Goal: Information Seeking & Learning: Check status

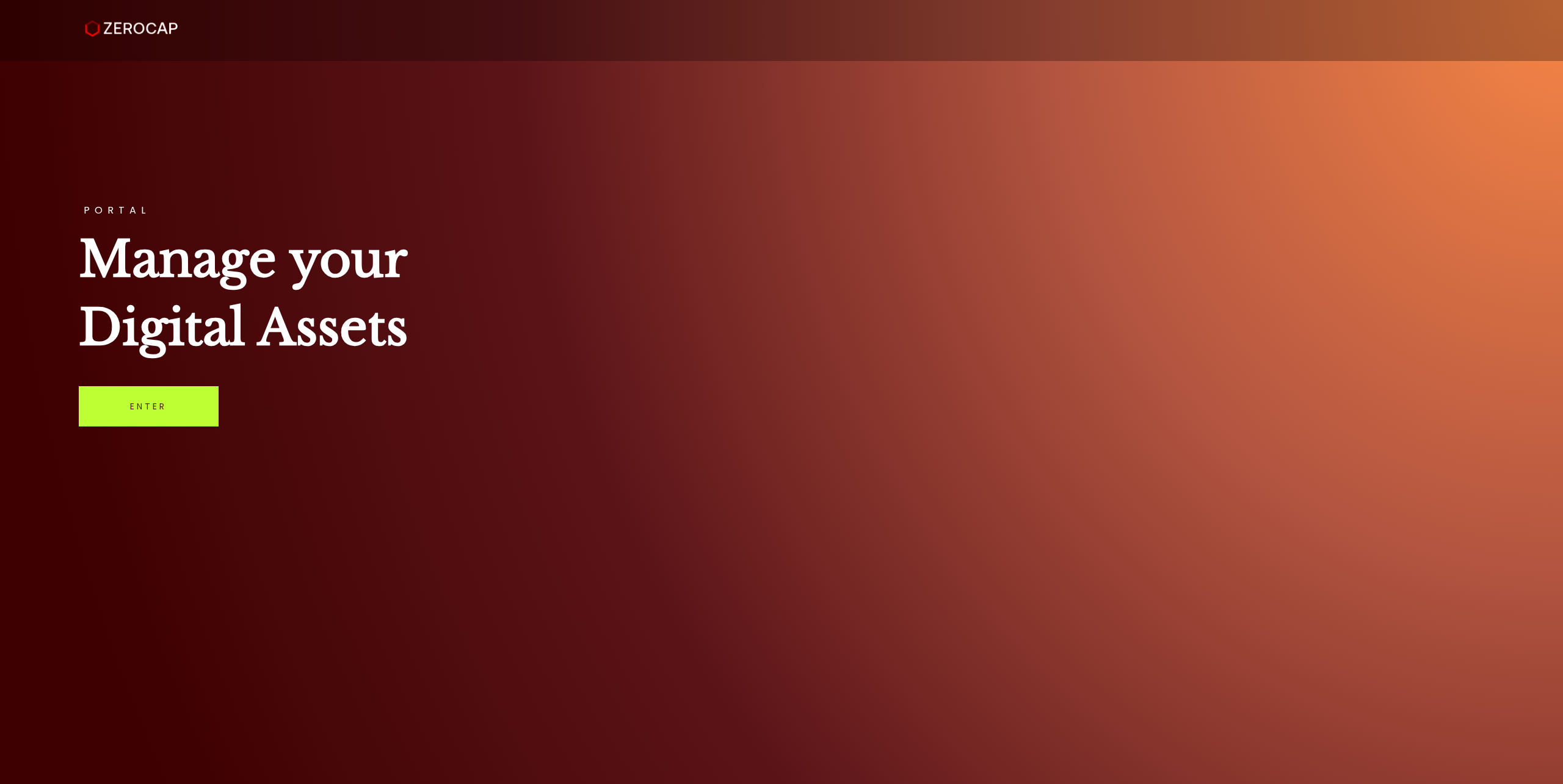
click at [150, 418] on link "Enter" at bounding box center [148, 407] width 140 height 41
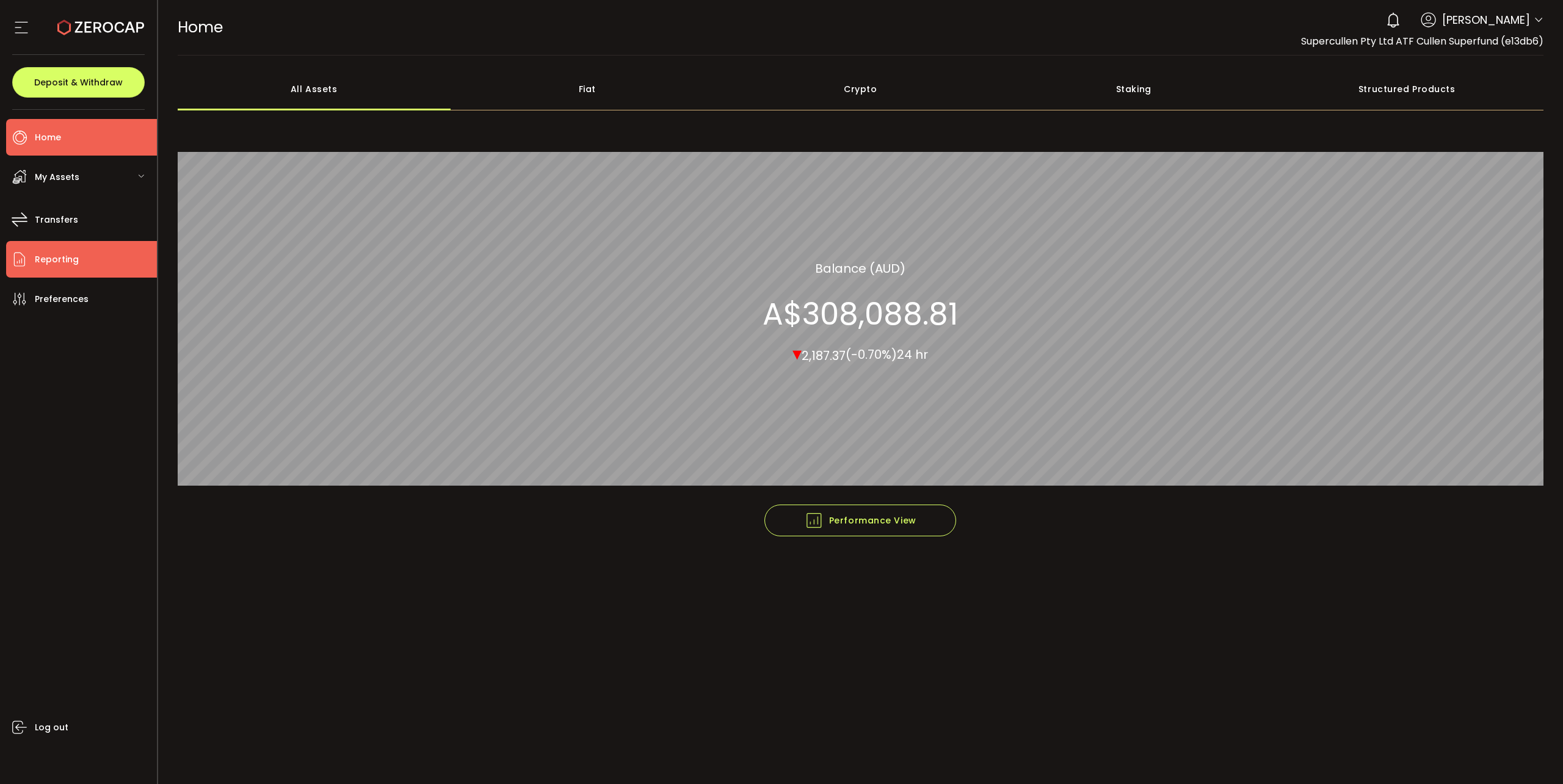
click at [44, 258] on span "Reporting" at bounding box center [57, 259] width 44 height 18
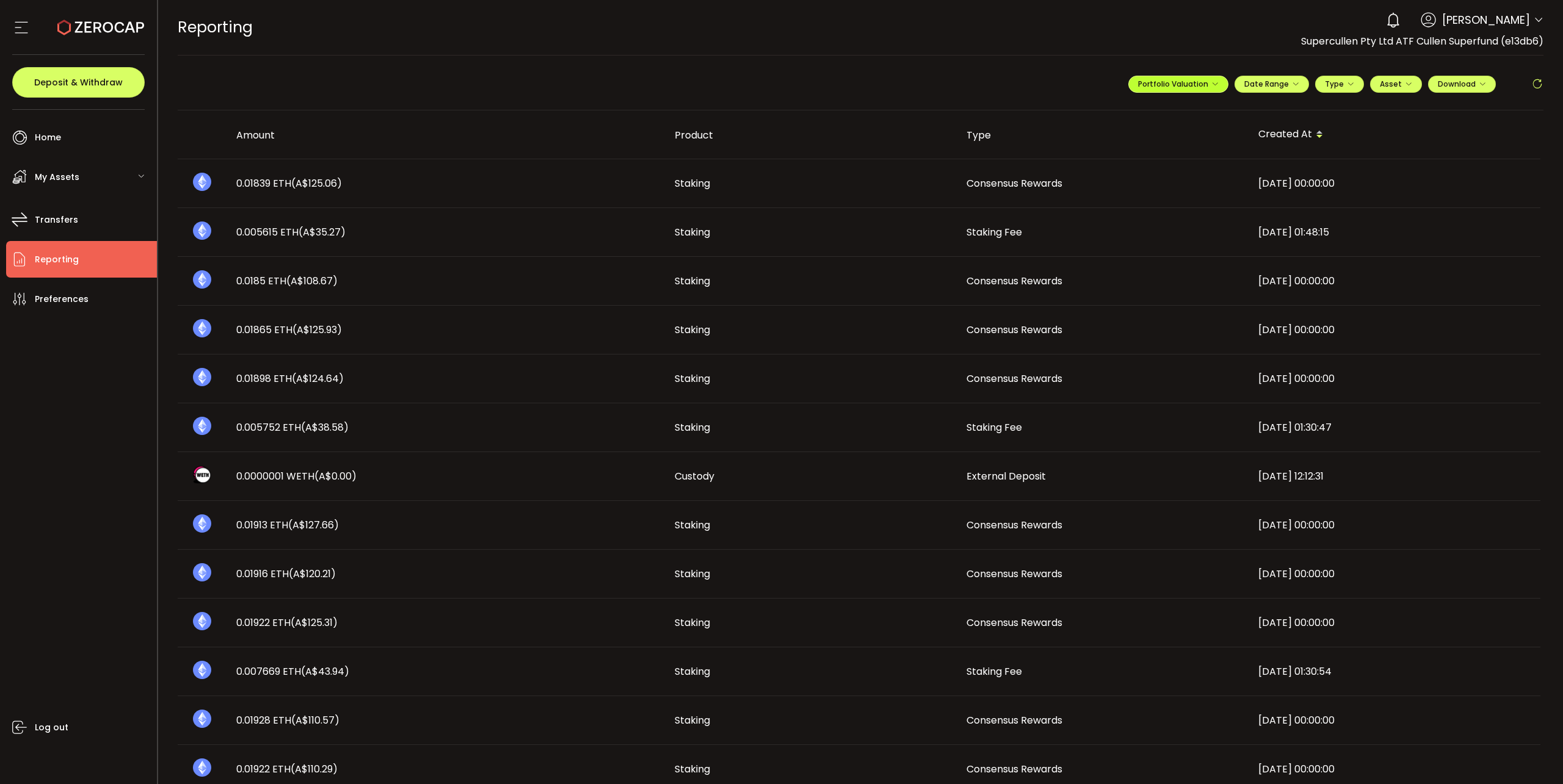
click at [1206, 84] on span "Portfolio Valuation" at bounding box center [1178, 84] width 80 height 10
click at [1160, 114] on icon at bounding box center [1164, 113] width 9 height 9
click at [1121, 111] on input "**********" at bounding box center [1129, 114] width 49 height 16
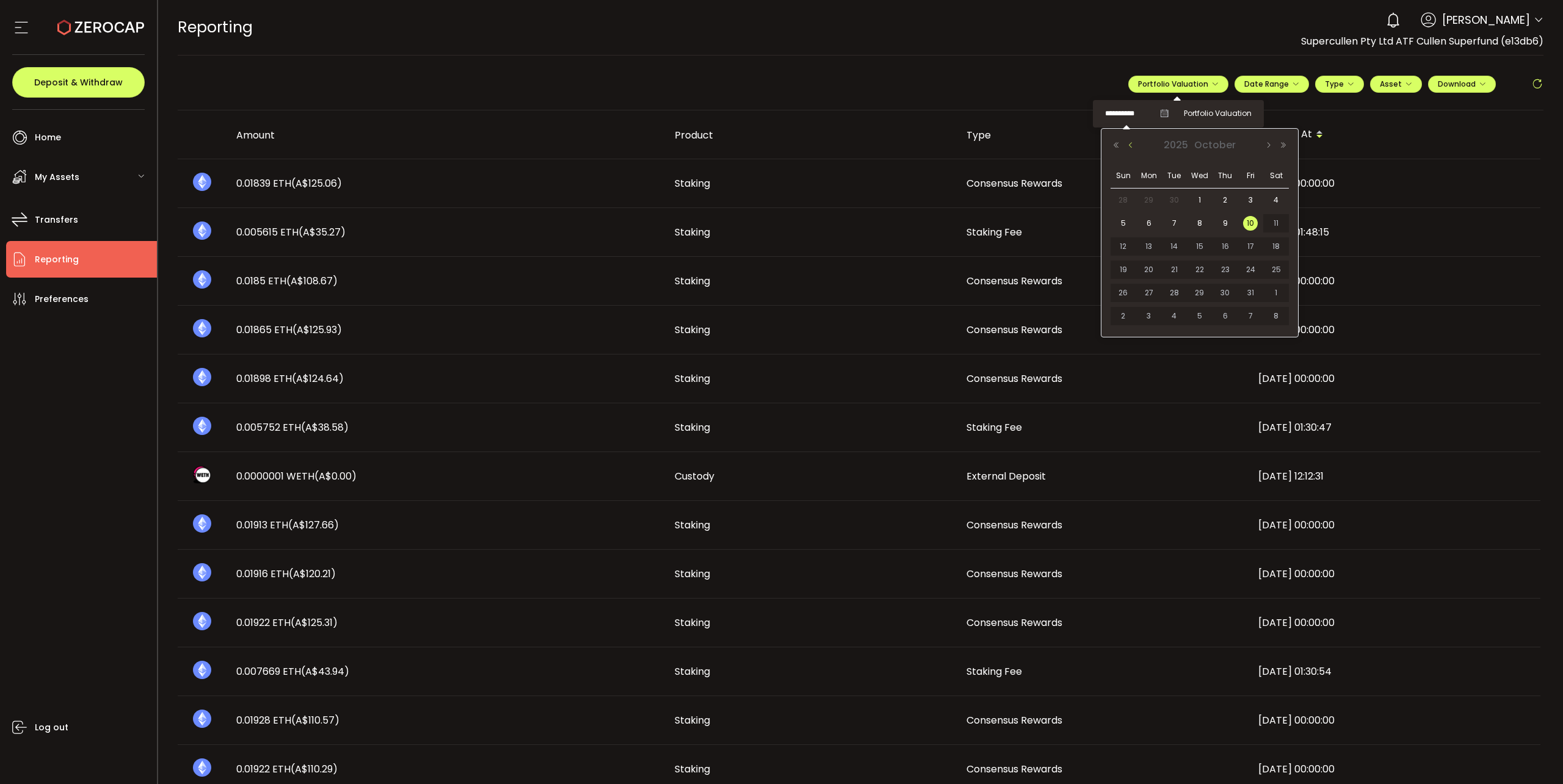
click at [1132, 146] on button "Previous Month" at bounding box center [1130, 145] width 15 height 9
click at [1149, 200] on span "30" at bounding box center [1149, 200] width 15 height 15
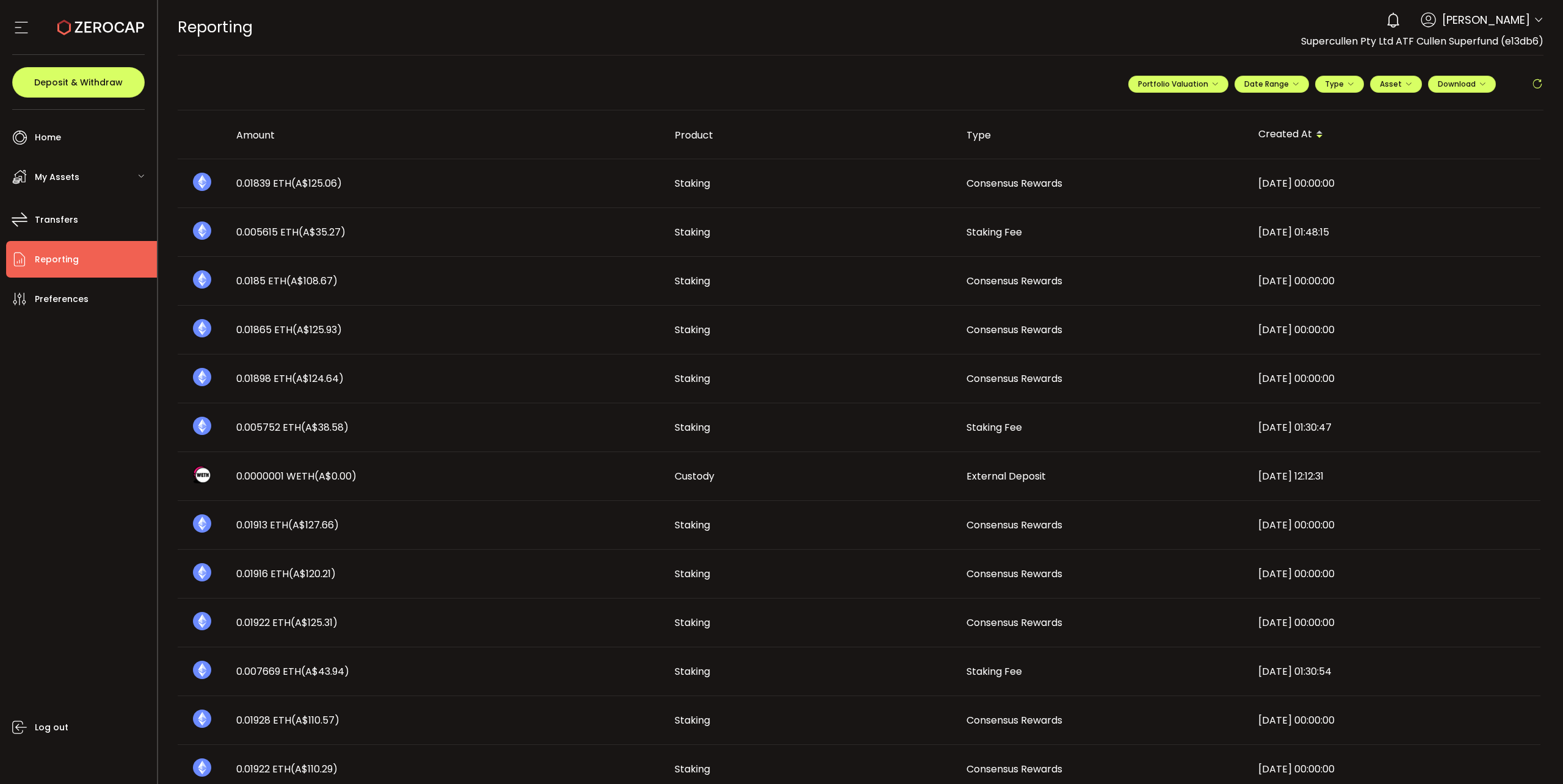
click at [517, 84] on div "**********" at bounding box center [860, 89] width 1366 height 43
click at [1534, 18] on icon at bounding box center [1539, 20] width 10 height 10
click at [1431, 180] on li "Log out" at bounding box center [1468, 182] width 141 height 22
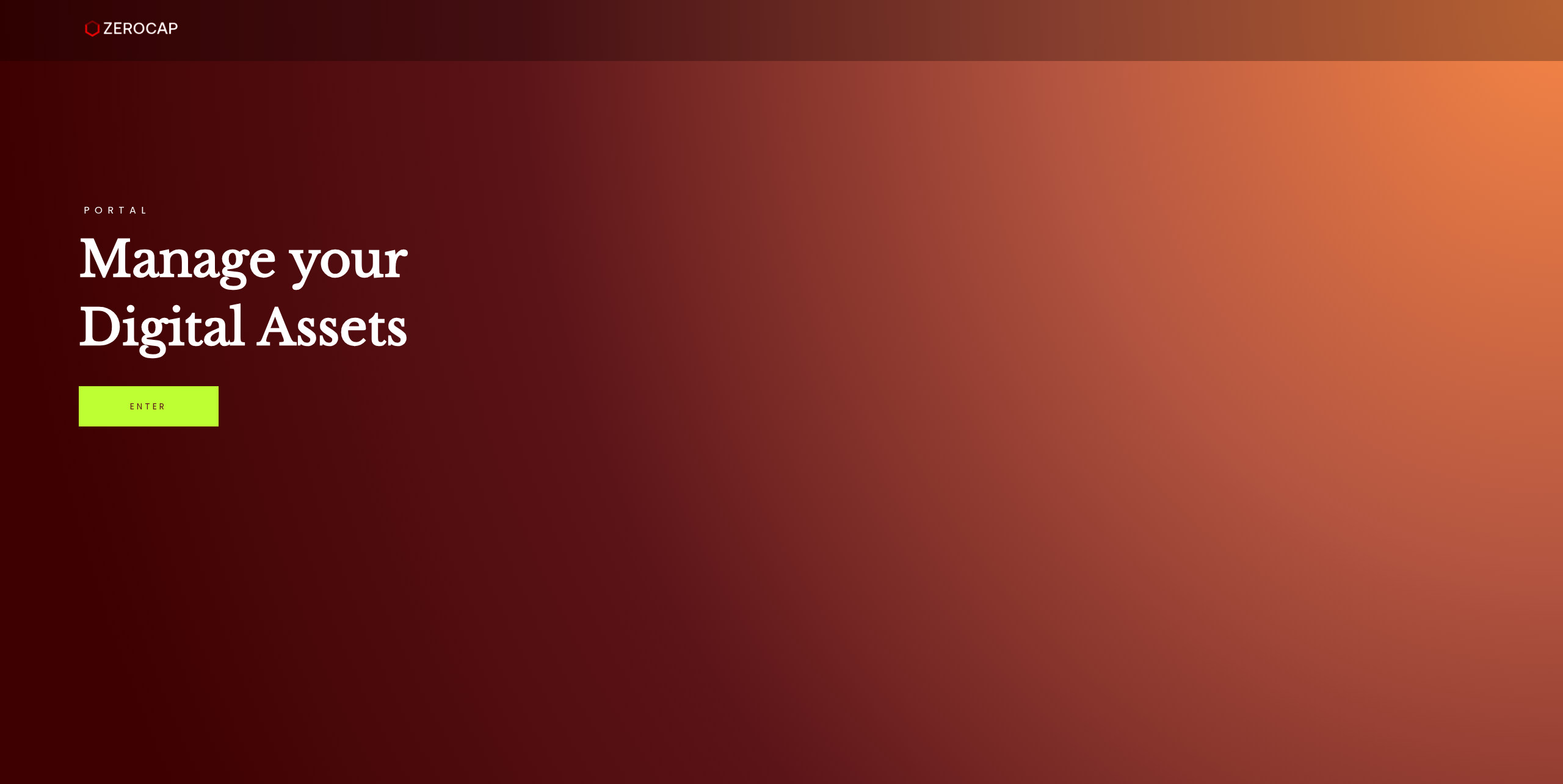
click at [141, 411] on link "Enter" at bounding box center [148, 407] width 140 height 41
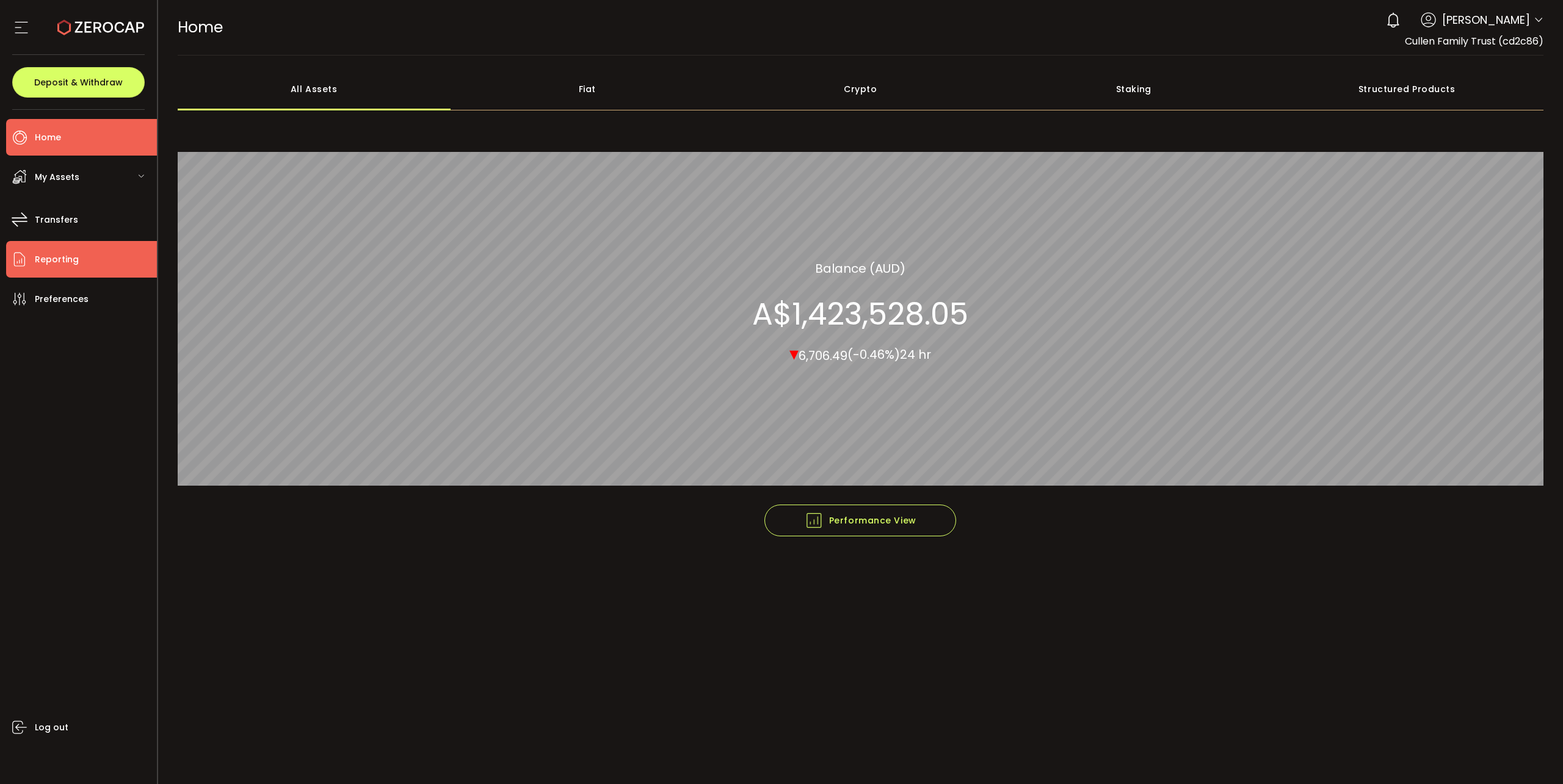
click at [54, 256] on span "Reporting" at bounding box center [57, 259] width 44 height 18
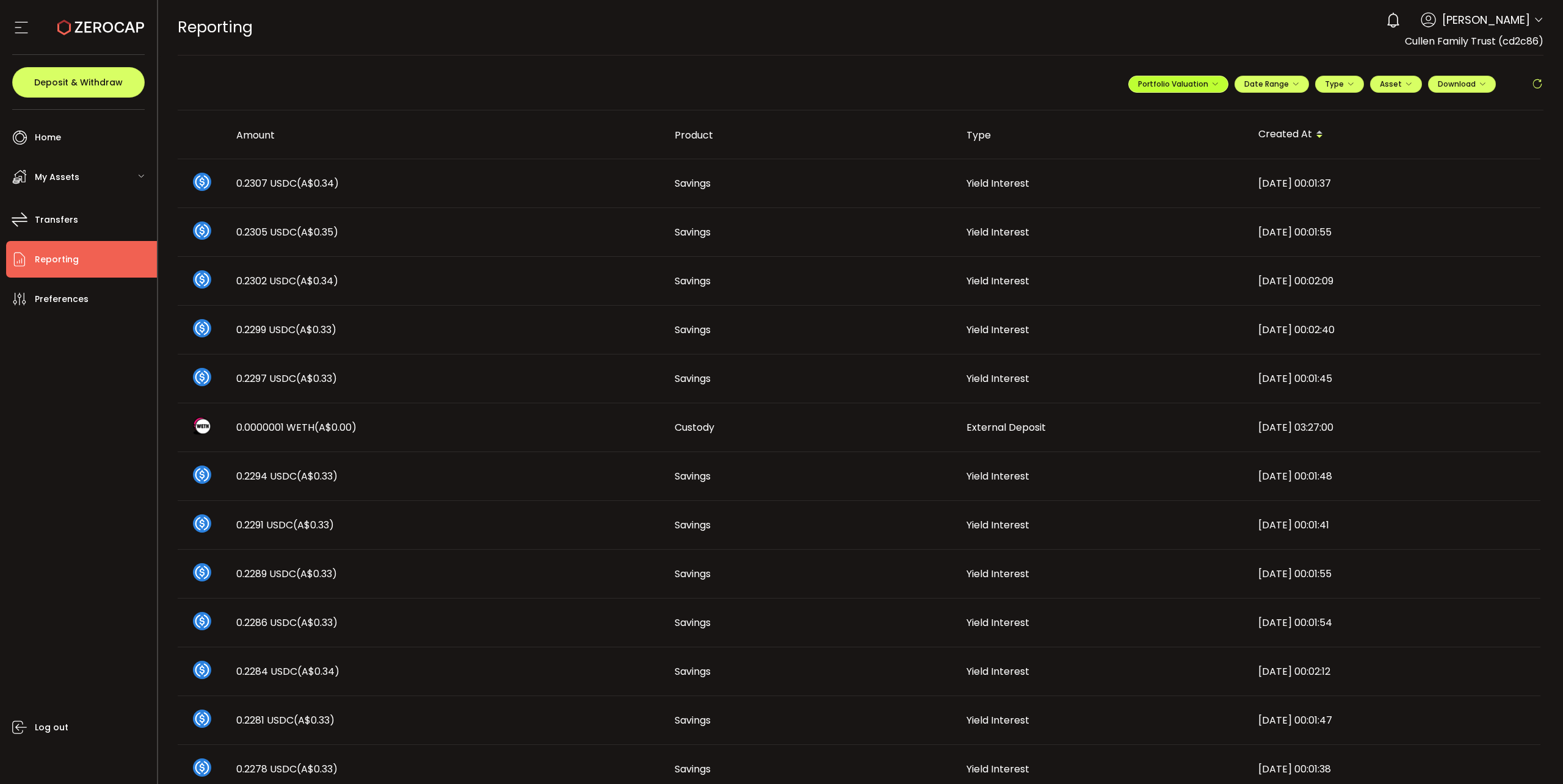
click at [1194, 83] on span "Portfolio Valuation" at bounding box center [1178, 84] width 80 height 10
click at [1160, 112] on icon at bounding box center [1164, 113] width 9 height 9
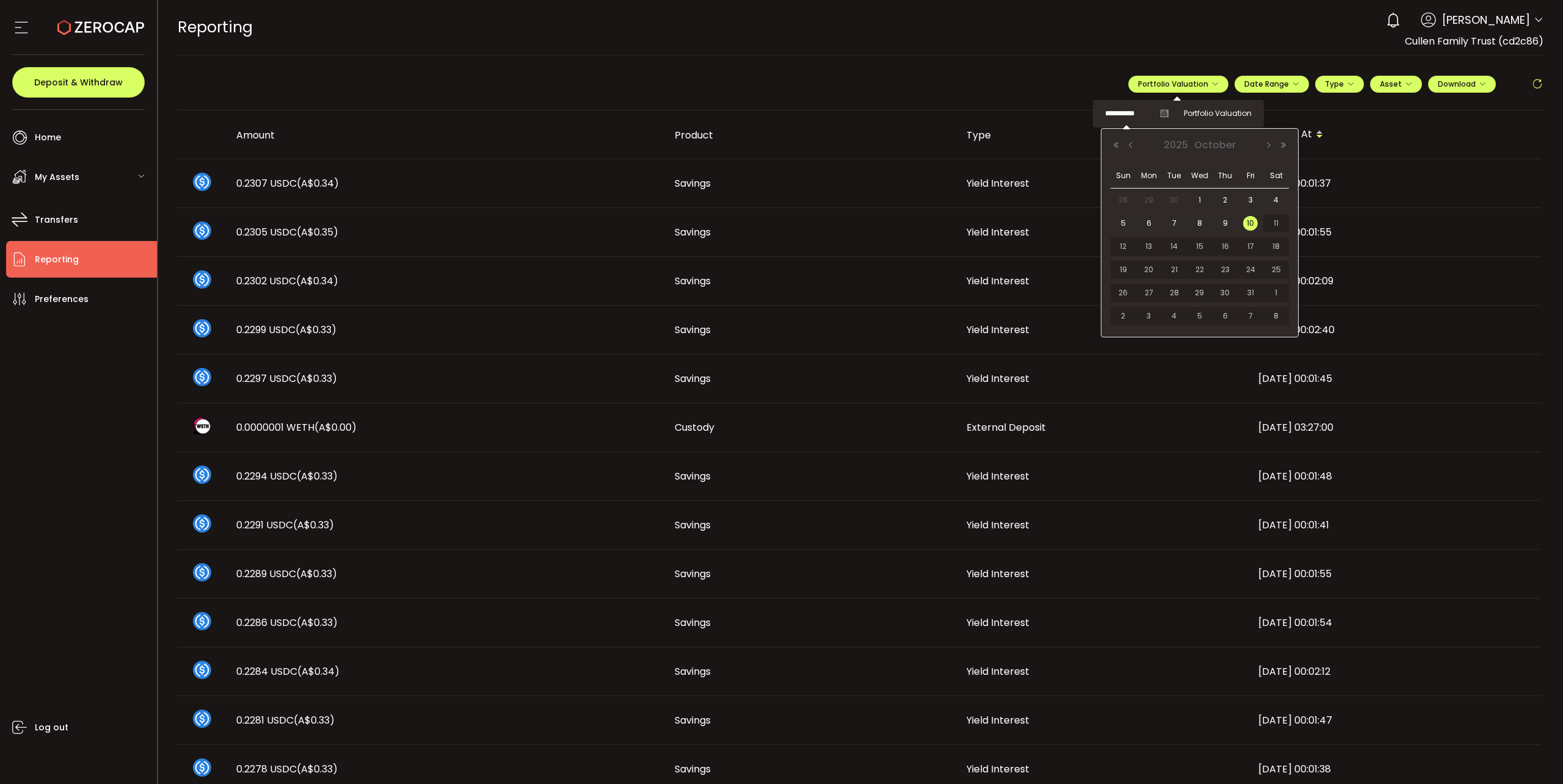
click at [1123, 114] on input "**********" at bounding box center [1129, 114] width 49 height 16
click at [1134, 141] on button "Previous Month" at bounding box center [1130, 145] width 15 height 9
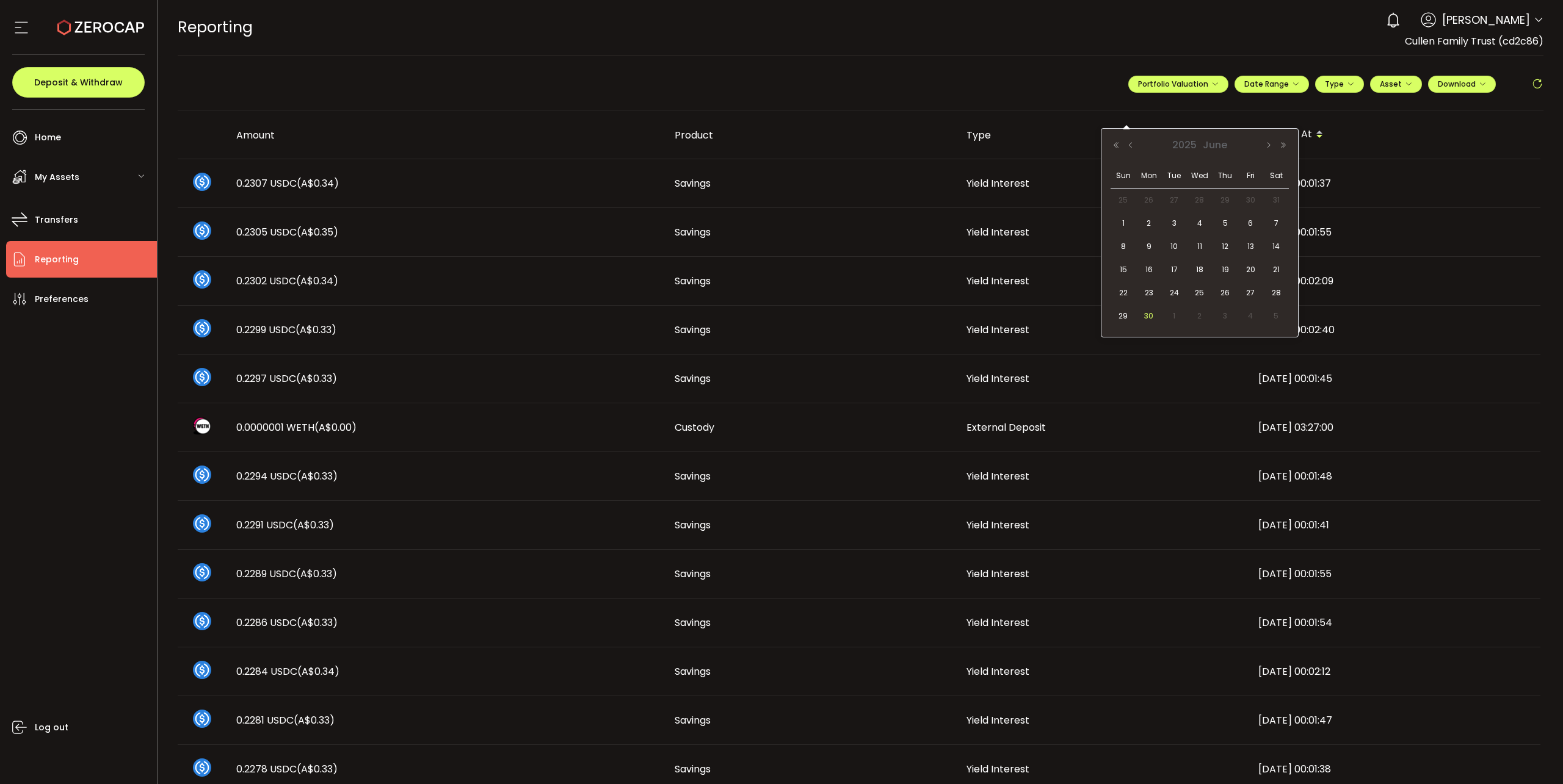
click at [1150, 312] on span "30" at bounding box center [1149, 316] width 15 height 15
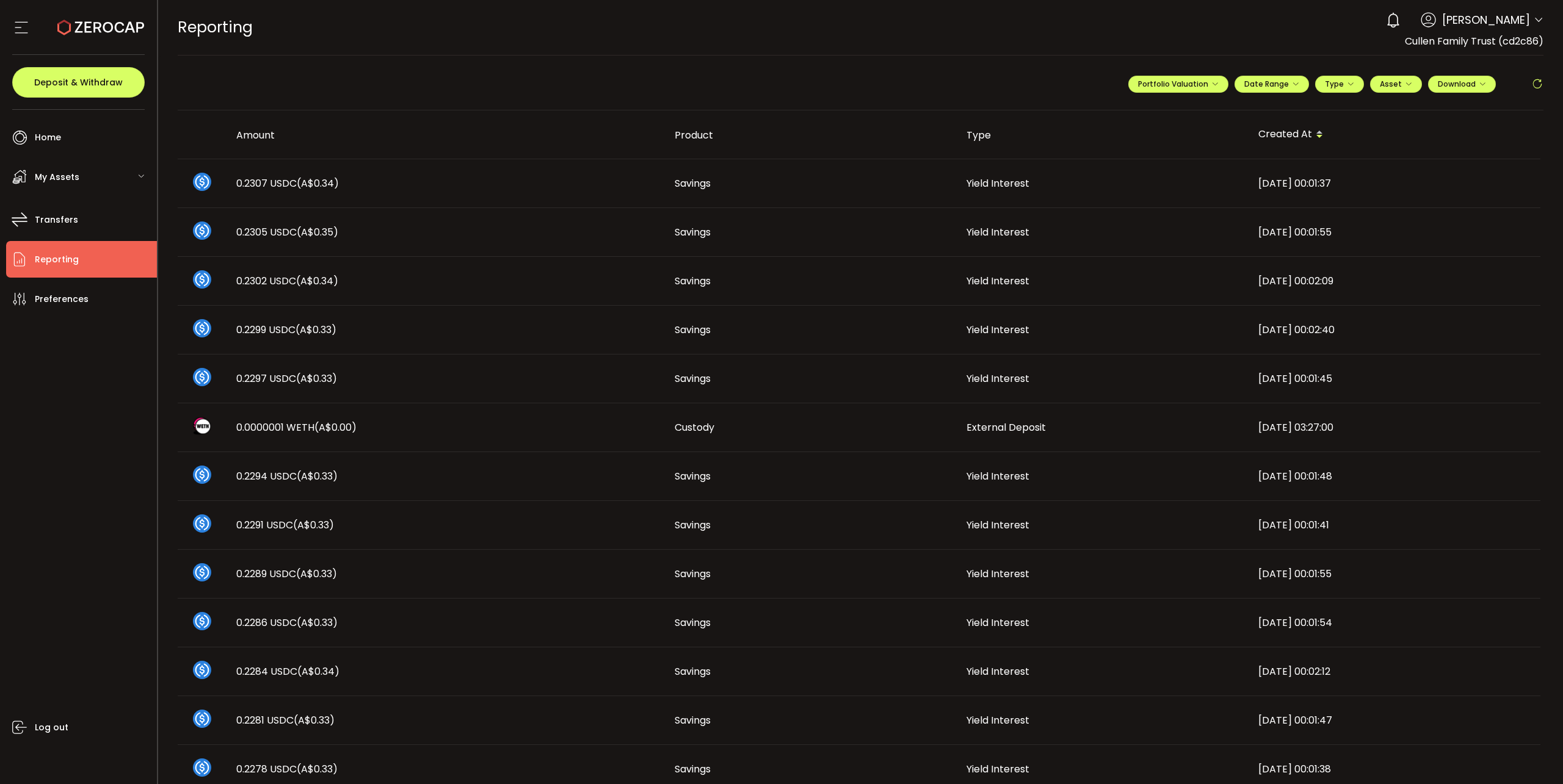
click at [1035, 71] on div "**********" at bounding box center [860, 89] width 1366 height 43
click at [37, 137] on span "Home" at bounding box center [48, 137] width 27 height 18
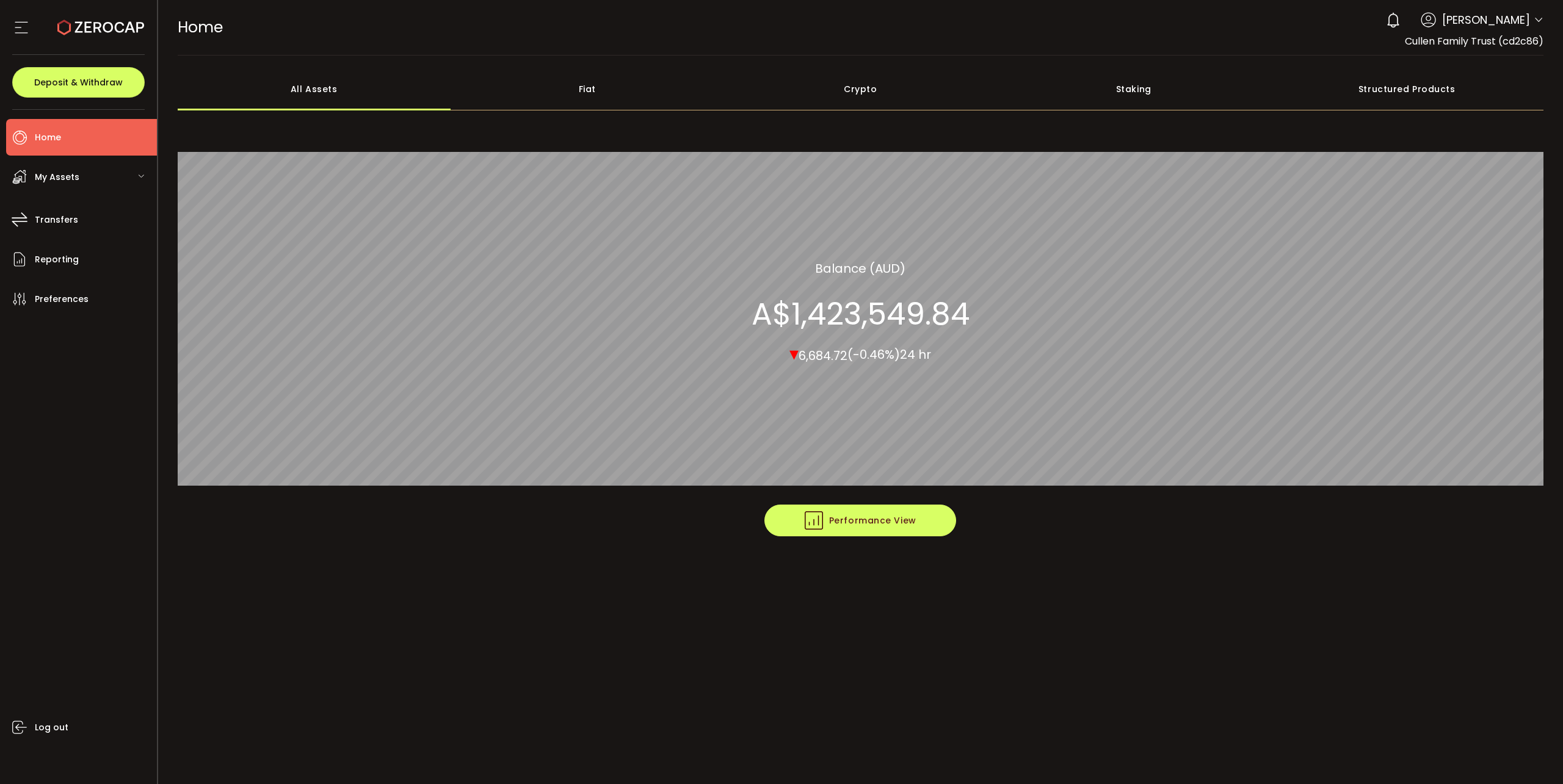
click at [849, 520] on span "Performance View" at bounding box center [860, 520] width 112 height 18
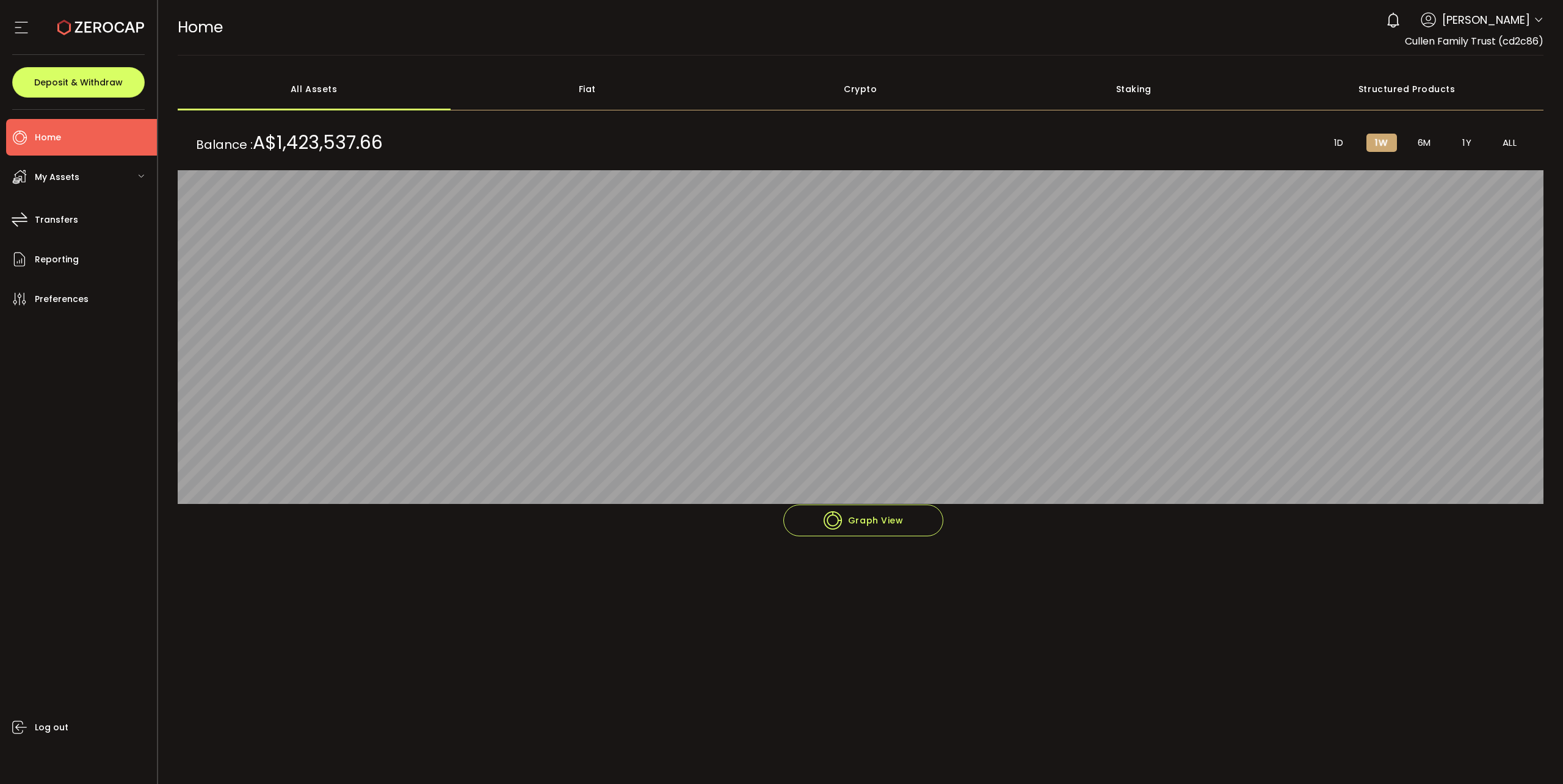
click at [862, 95] on div "Crypto" at bounding box center [861, 89] width 273 height 43
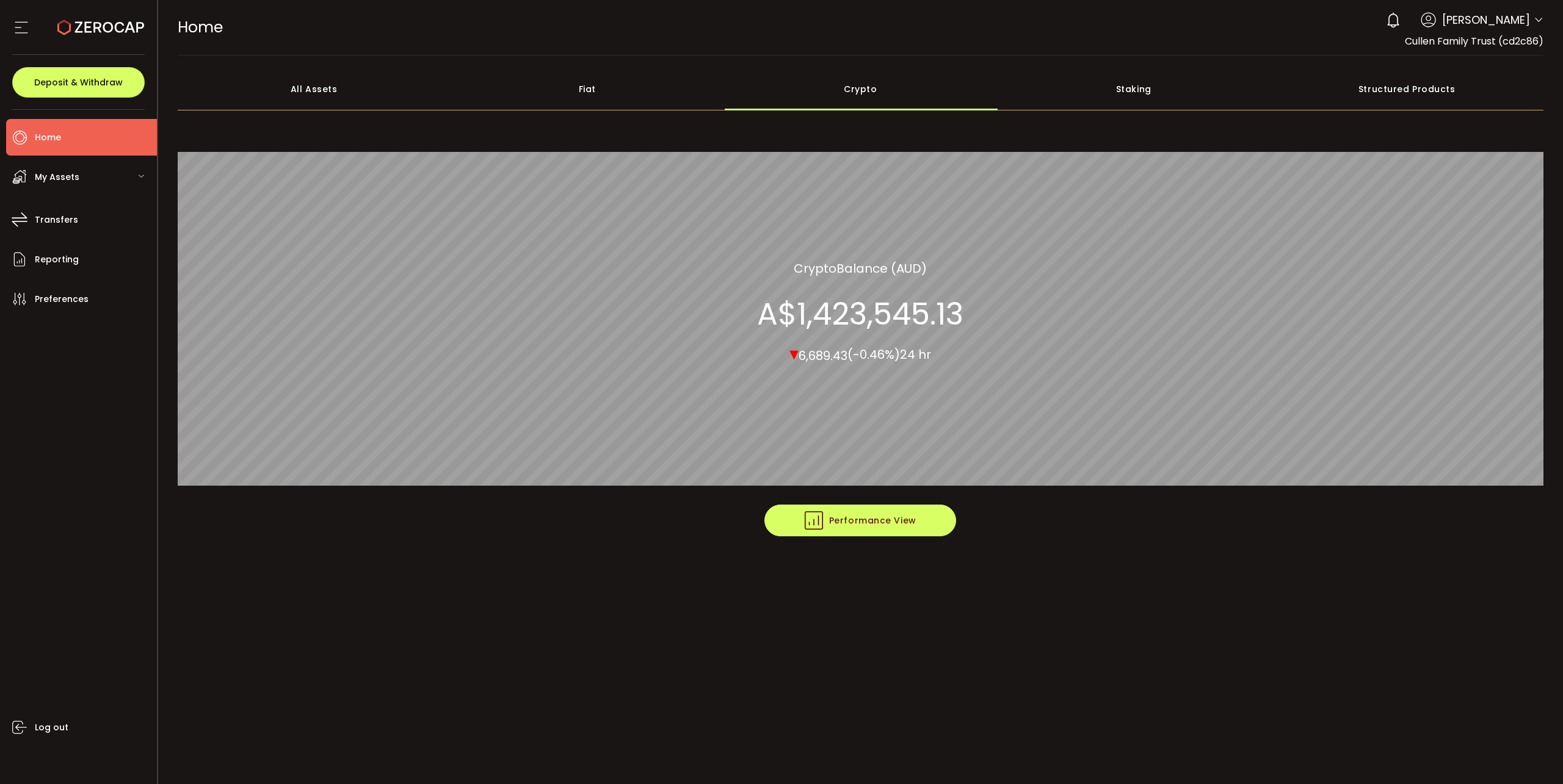
click at [860, 520] on span "Performance View" at bounding box center [860, 520] width 112 height 18
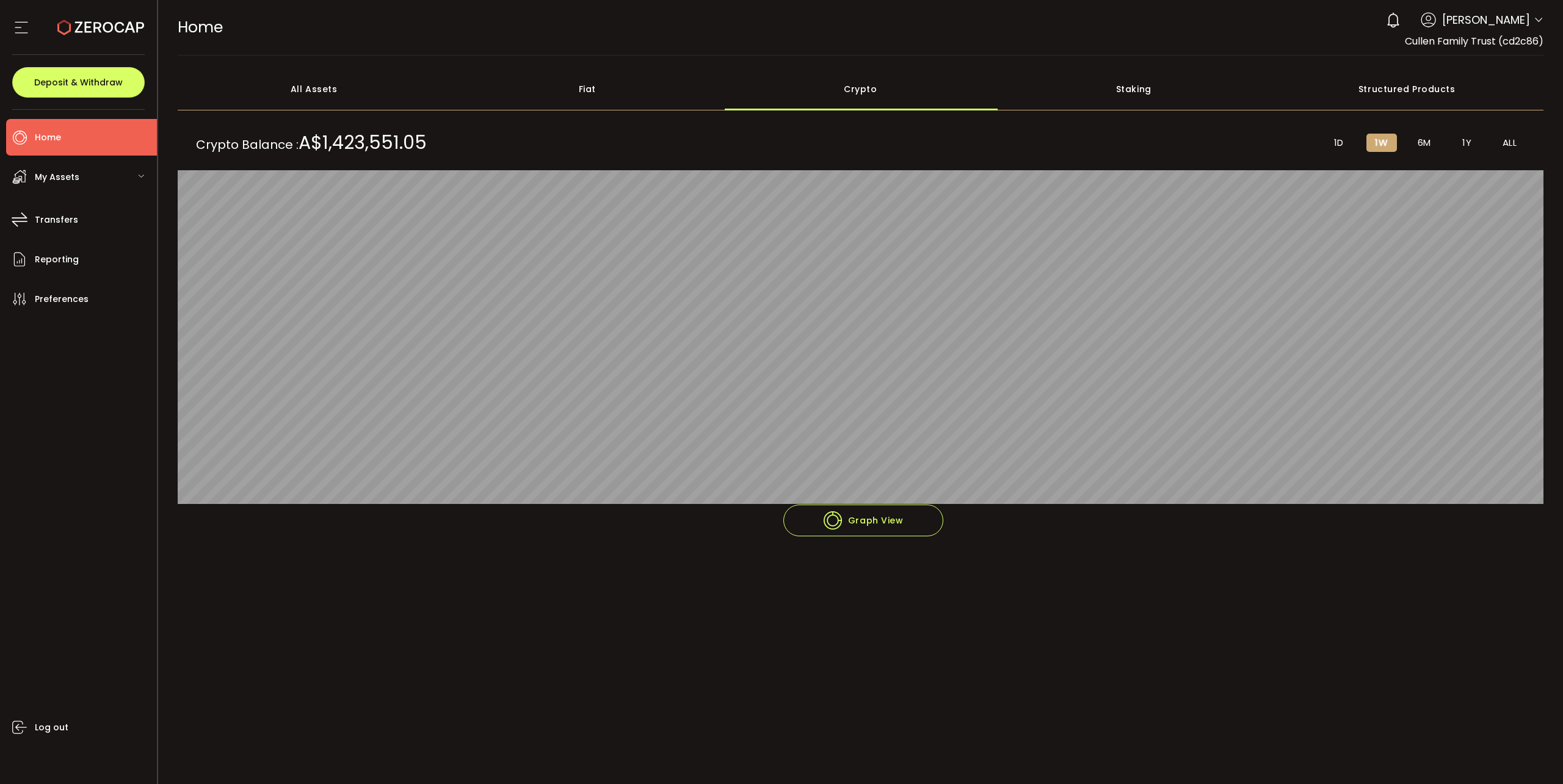
click at [138, 175] on icon at bounding box center [141, 176] width 7 height 7
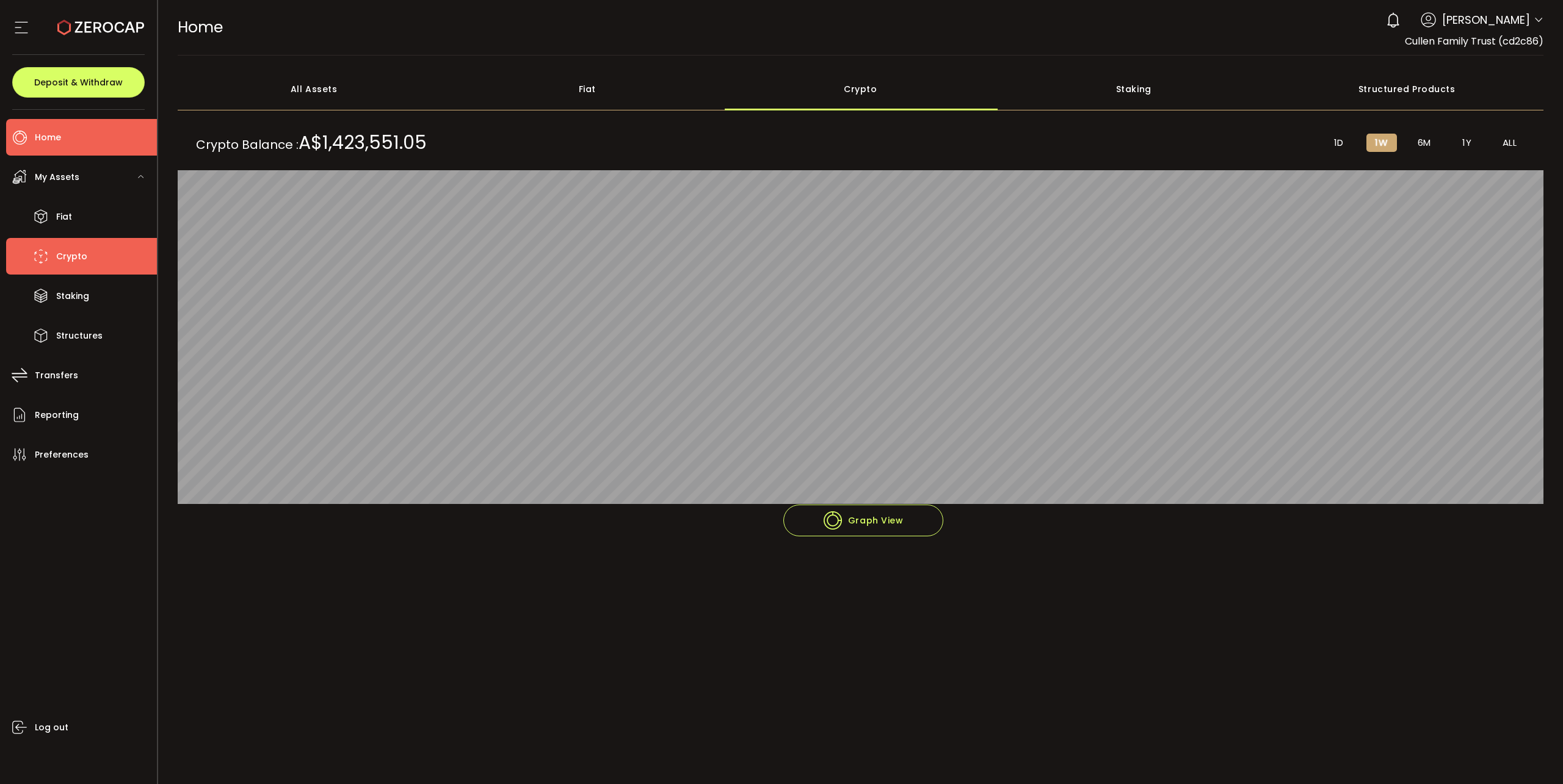
click at [74, 256] on span "Crypto" at bounding box center [72, 256] width 31 height 18
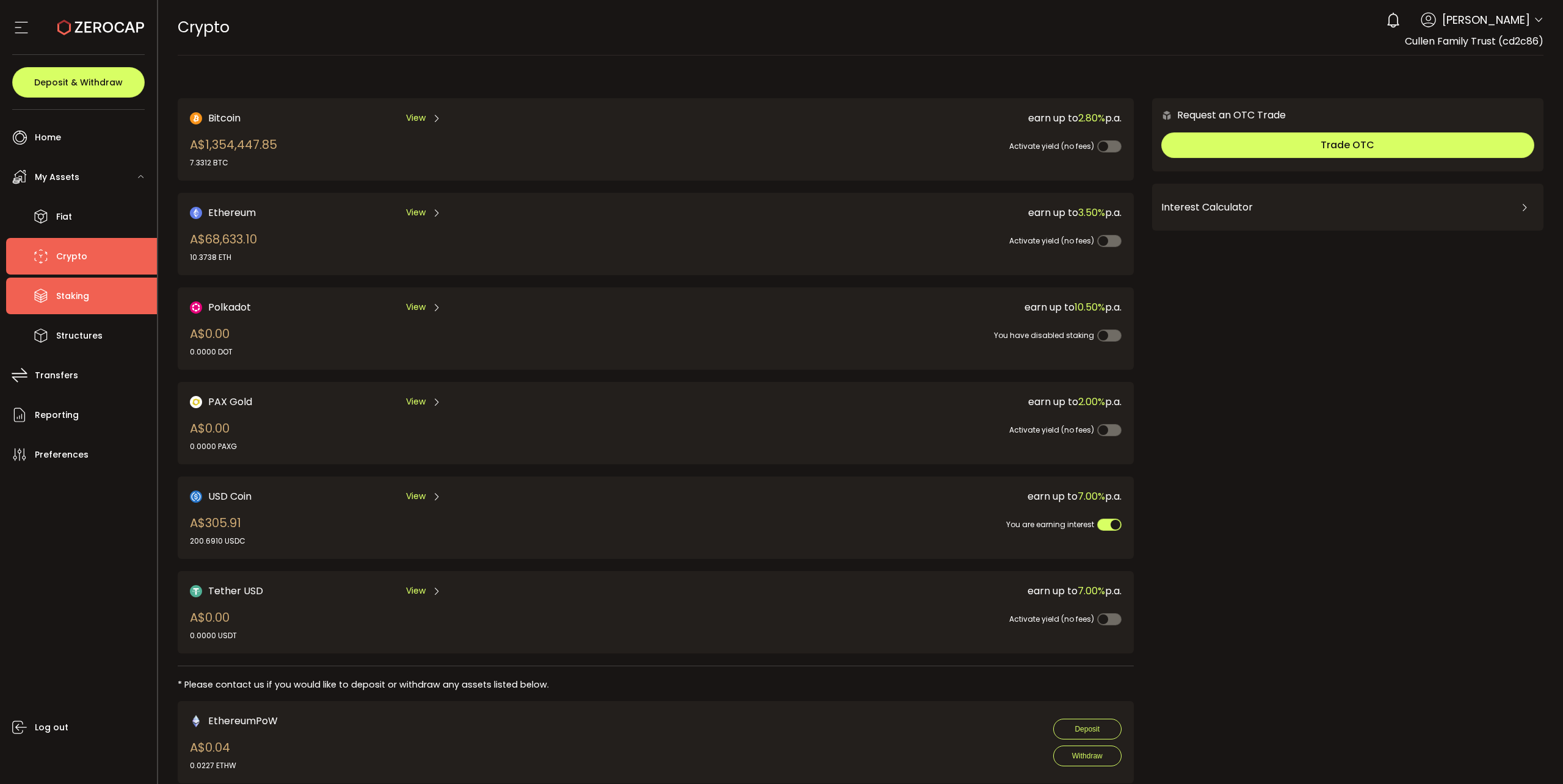
click at [87, 296] on span "Staking" at bounding box center [73, 296] width 33 height 18
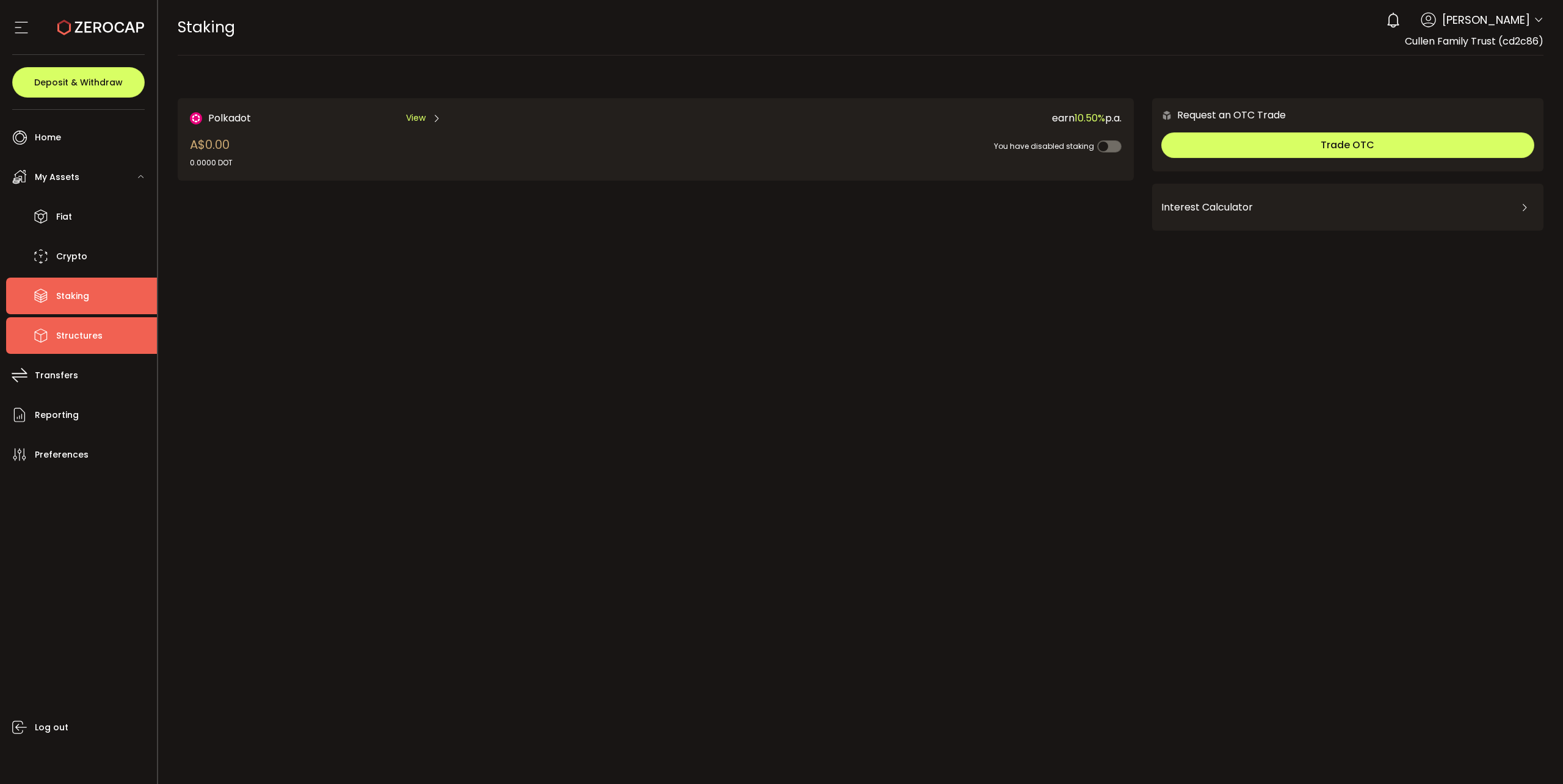
click at [80, 332] on span "Structures" at bounding box center [79, 336] width 46 height 18
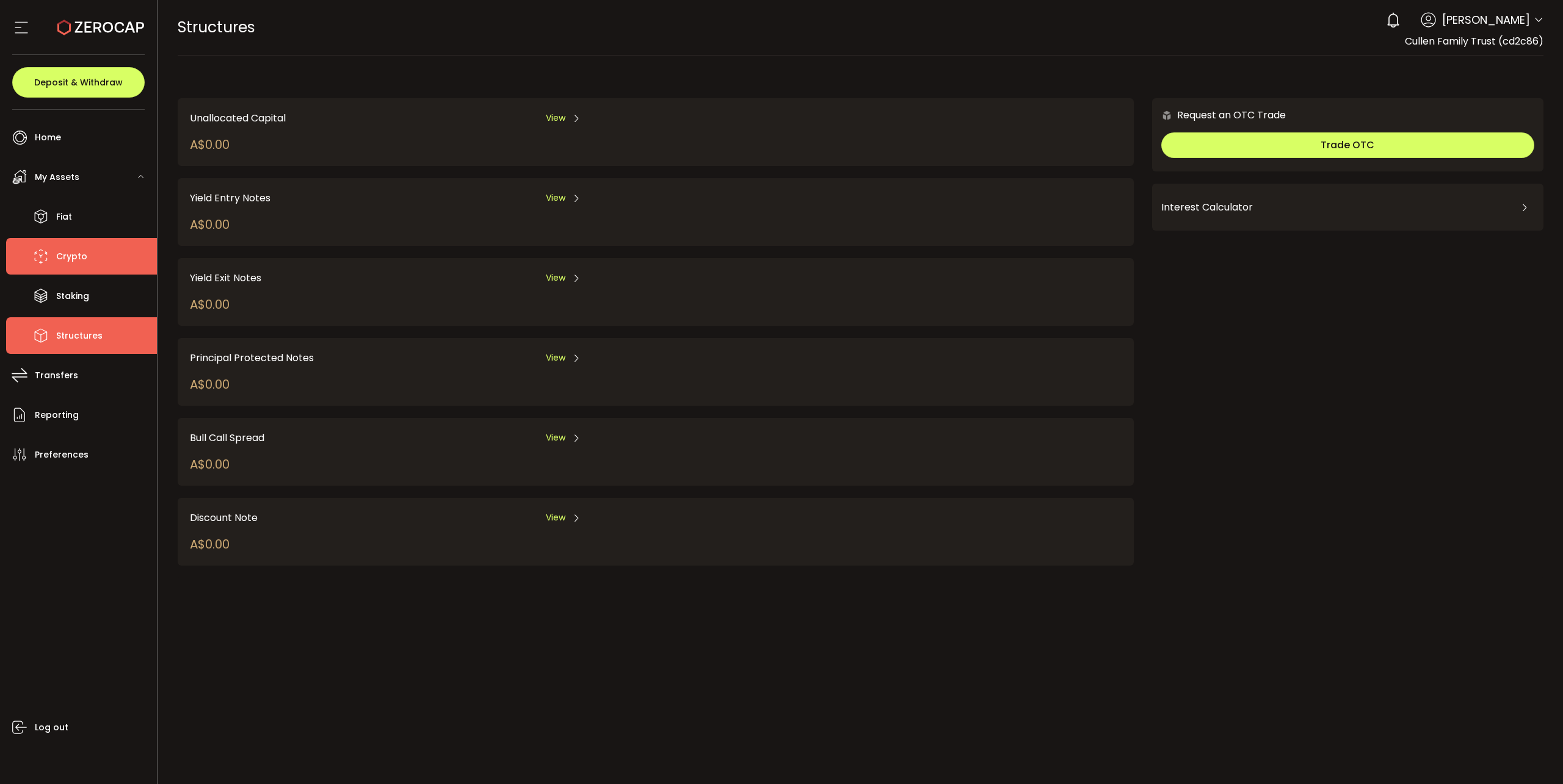
click at [82, 253] on span "Crypto" at bounding box center [72, 256] width 31 height 18
